Goal: Task Accomplishment & Management: Manage account settings

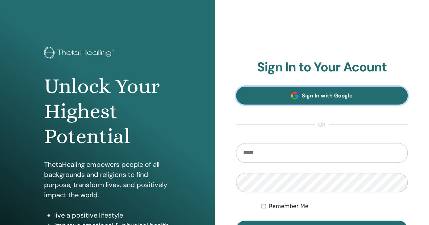
click at [297, 101] on link "Sign In with Google" at bounding box center [322, 96] width 172 height 18
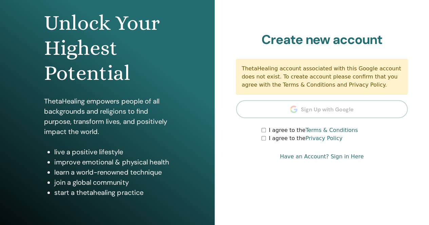
scroll to position [54, 0]
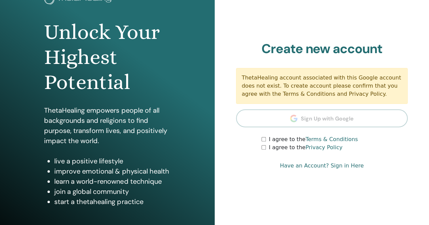
click at [349, 164] on link "Have an Account? Sign in Here" at bounding box center [322, 166] width 84 height 8
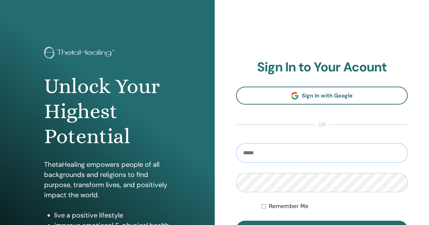
click at [328, 148] on input "email" at bounding box center [322, 153] width 172 height 20
type input "**********"
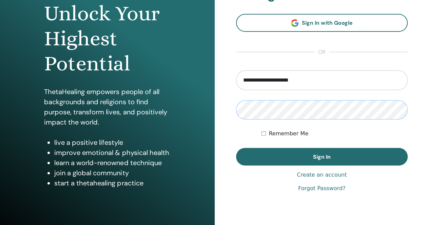
scroll to position [77, 0]
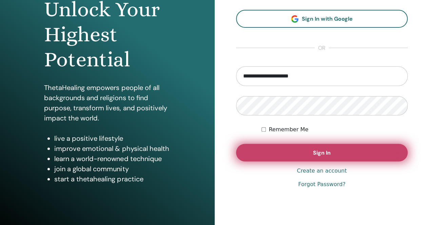
click at [339, 152] on button "Sign In" at bounding box center [322, 153] width 172 height 18
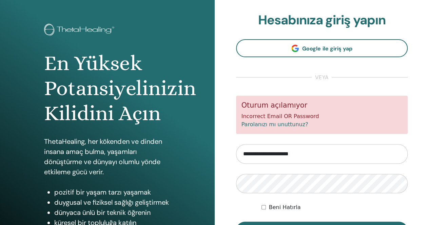
scroll to position [34, 0]
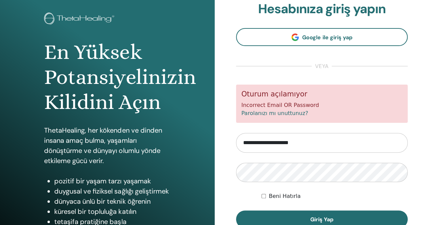
click at [291, 117] on link "Parolanızı mı unuttunuz?" at bounding box center [274, 113] width 67 height 6
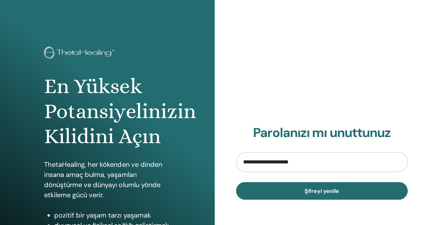
type input "**********"
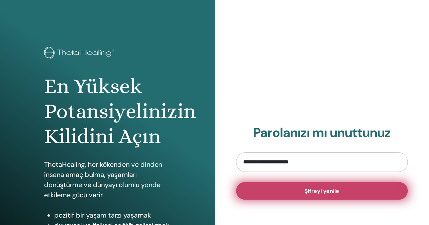
click at [340, 195] on button "Şifreyi yenile" at bounding box center [322, 191] width 172 height 18
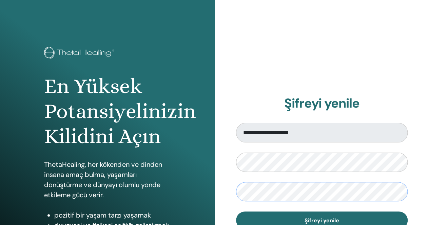
click at [149, 184] on div "**********" at bounding box center [214, 162] width 429 height 325
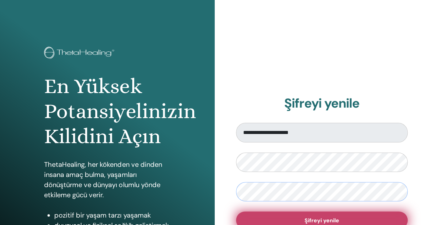
click at [369, 218] on button "Şifreyi yenile" at bounding box center [322, 221] width 172 height 18
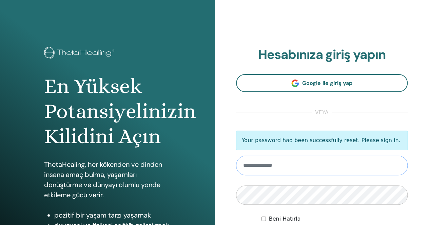
type input "**********"
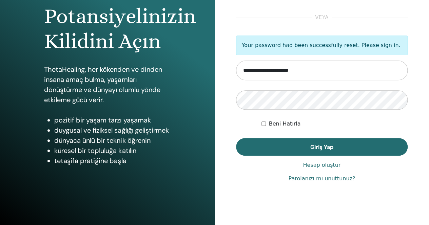
scroll to position [98, 0]
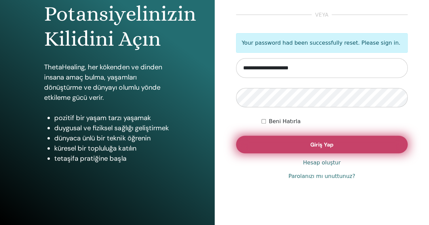
click at [344, 144] on button "Giriş Yap" at bounding box center [322, 145] width 172 height 18
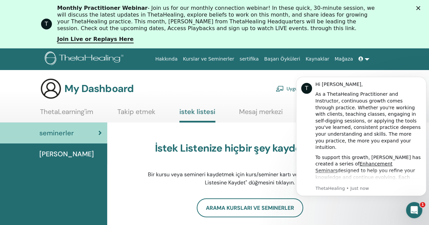
click at [420, 6] on icon "Close" at bounding box center [418, 8] width 4 height 4
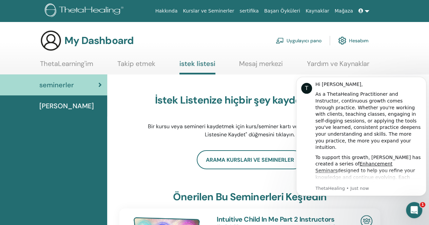
click at [146, 150] on div "İstek Listenize hiçbir şey kaydetmediniz. Bir kursu veya semineri kaydetmek içi…" at bounding box center [250, 117] width 214 height 68
click at [83, 66] on link "ThetaLearning'im" at bounding box center [66, 66] width 53 height 13
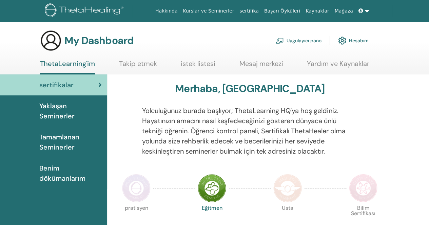
click at [83, 66] on link "ThetaLearning'im" at bounding box center [67, 67] width 55 height 15
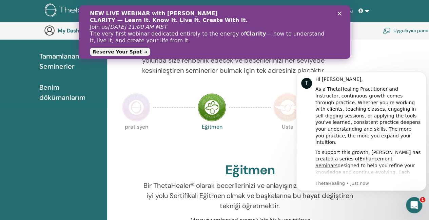
click at [339, 11] on div "NEW LIVE WEBINAR with Vianna Stibal CLARITY — Learn It. Know It. Live It. Creat…" at bounding box center [214, 32] width 271 height 48
click at [338, 13] on polygon "Close" at bounding box center [339, 14] width 4 height 4
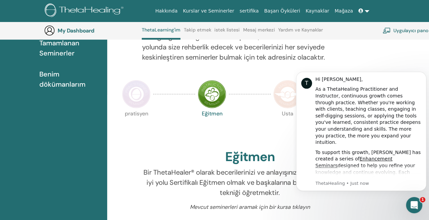
scroll to position [113, 0]
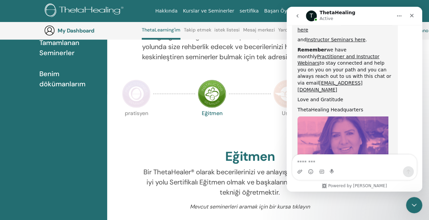
scroll to position [403, 0]
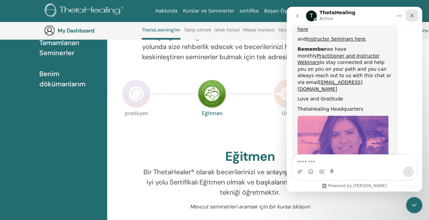
click at [412, 15] on icon "Close" at bounding box center [412, 16] width 4 height 4
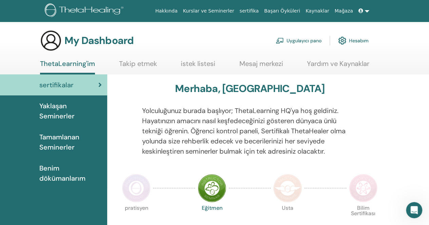
scroll to position [14, 0]
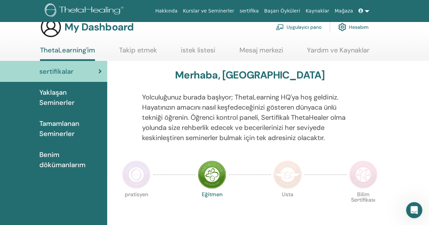
click at [67, 167] on span "Benim dökümanlarım" at bounding box center [70, 160] width 62 height 20
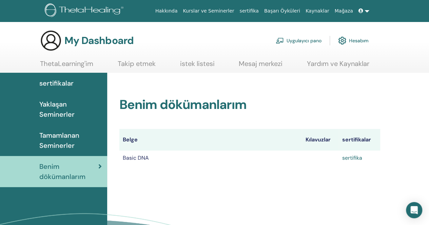
click at [352, 158] on link "sertifika" at bounding box center [352, 158] width 20 height 7
